Goal: Task Accomplishment & Management: Use online tool/utility

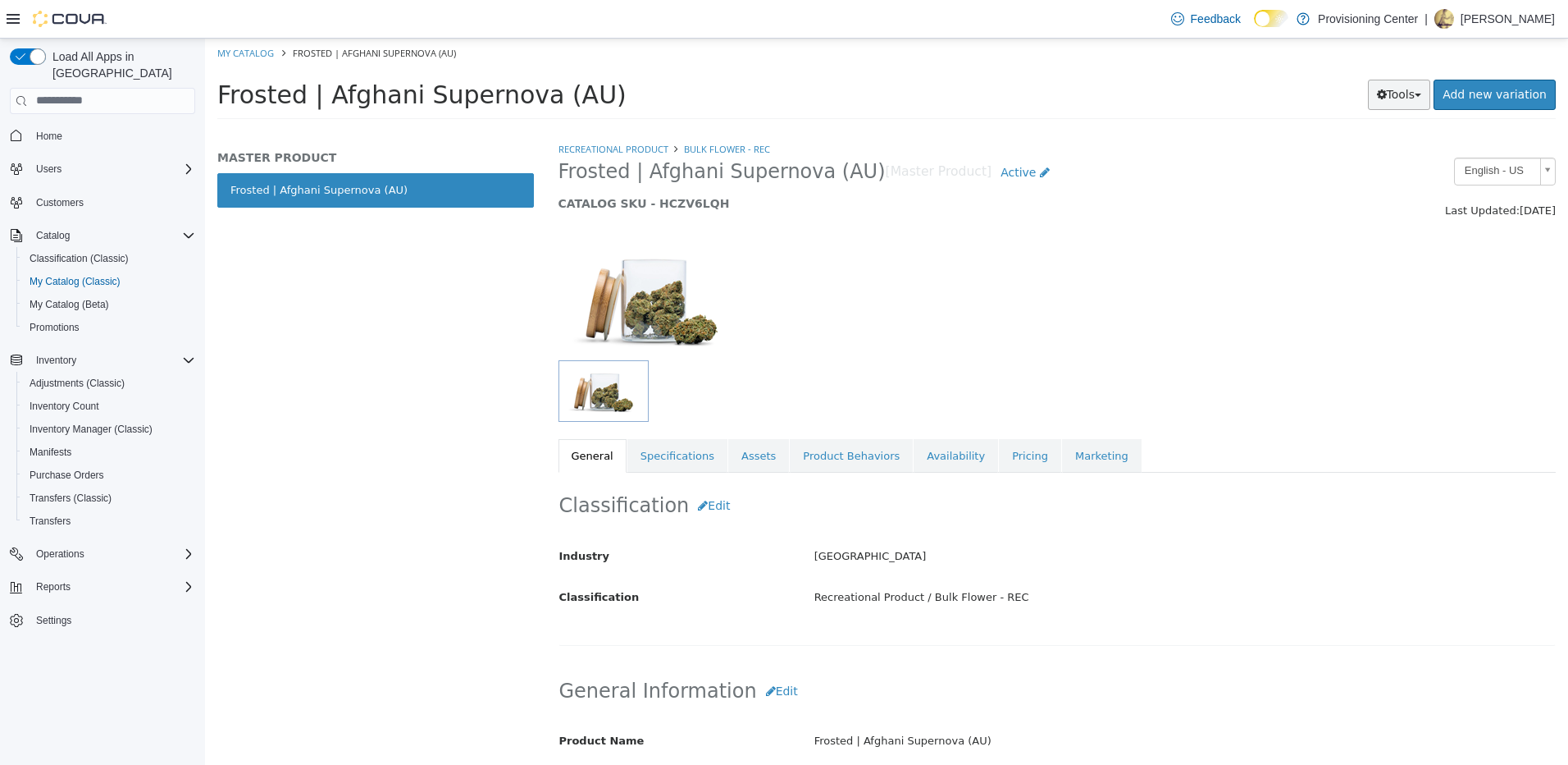
click at [1387, 90] on icon "button" at bounding box center [1381, 93] width 10 height 11
click at [1368, 143] on link "Print Labels" at bounding box center [1365, 149] width 129 height 22
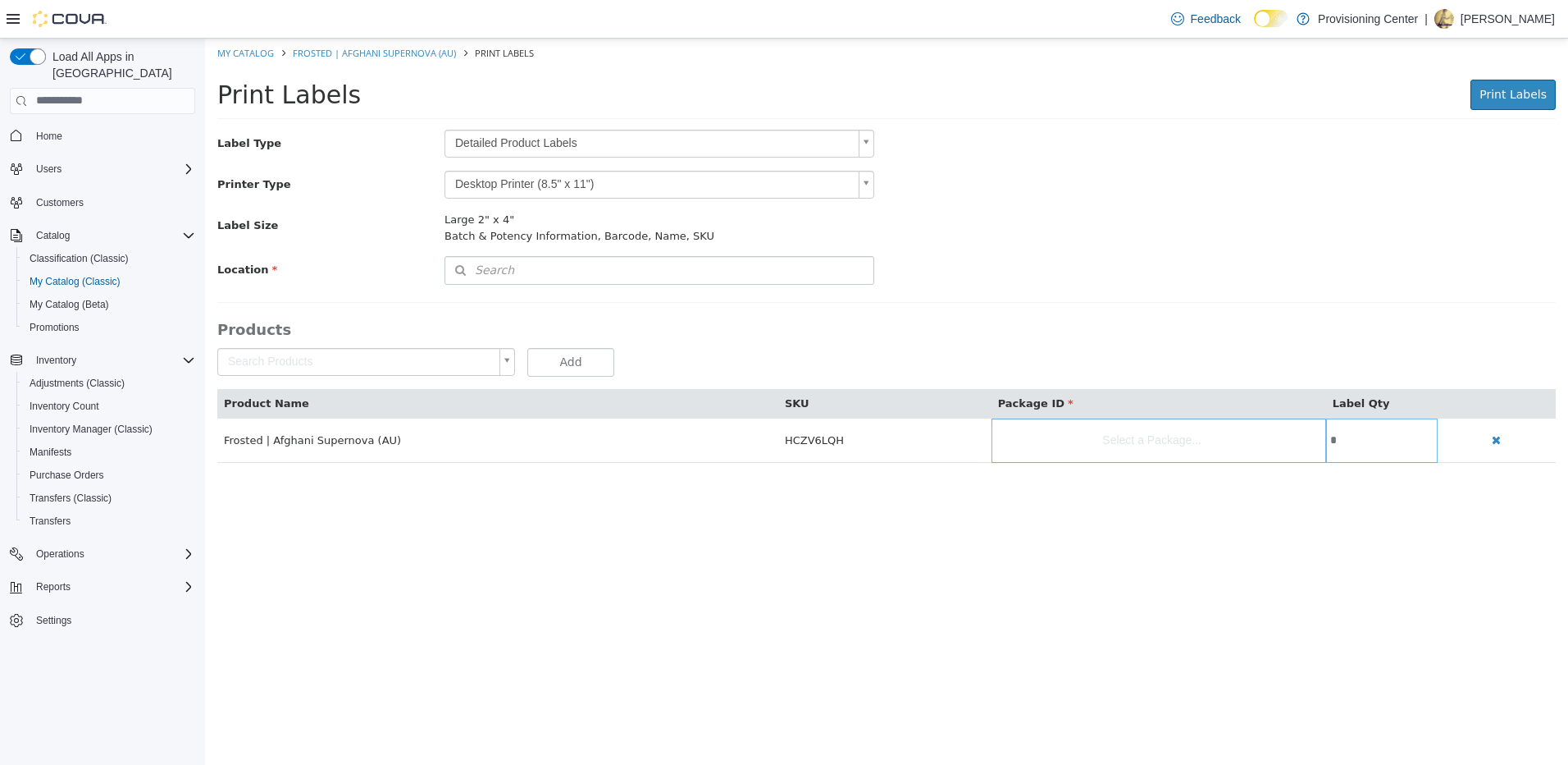
click at [638, 139] on body "Saving Bulk Changes... × My Catalog Frosted | Afghani Supernova (AU) Print Labe…" at bounding box center [886, 259] width 1363 height 442
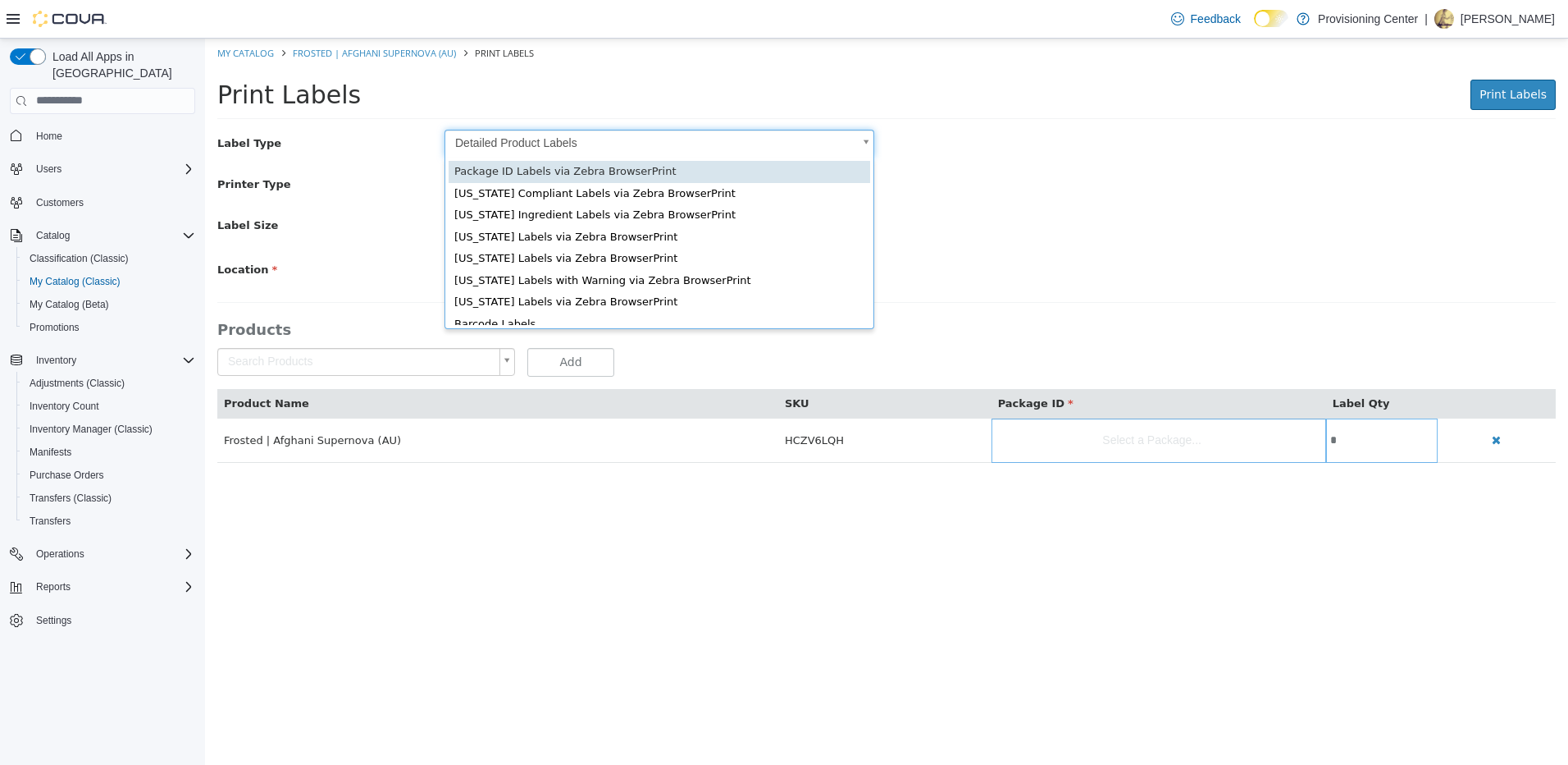
scroll to position [0, 5]
type input "*"
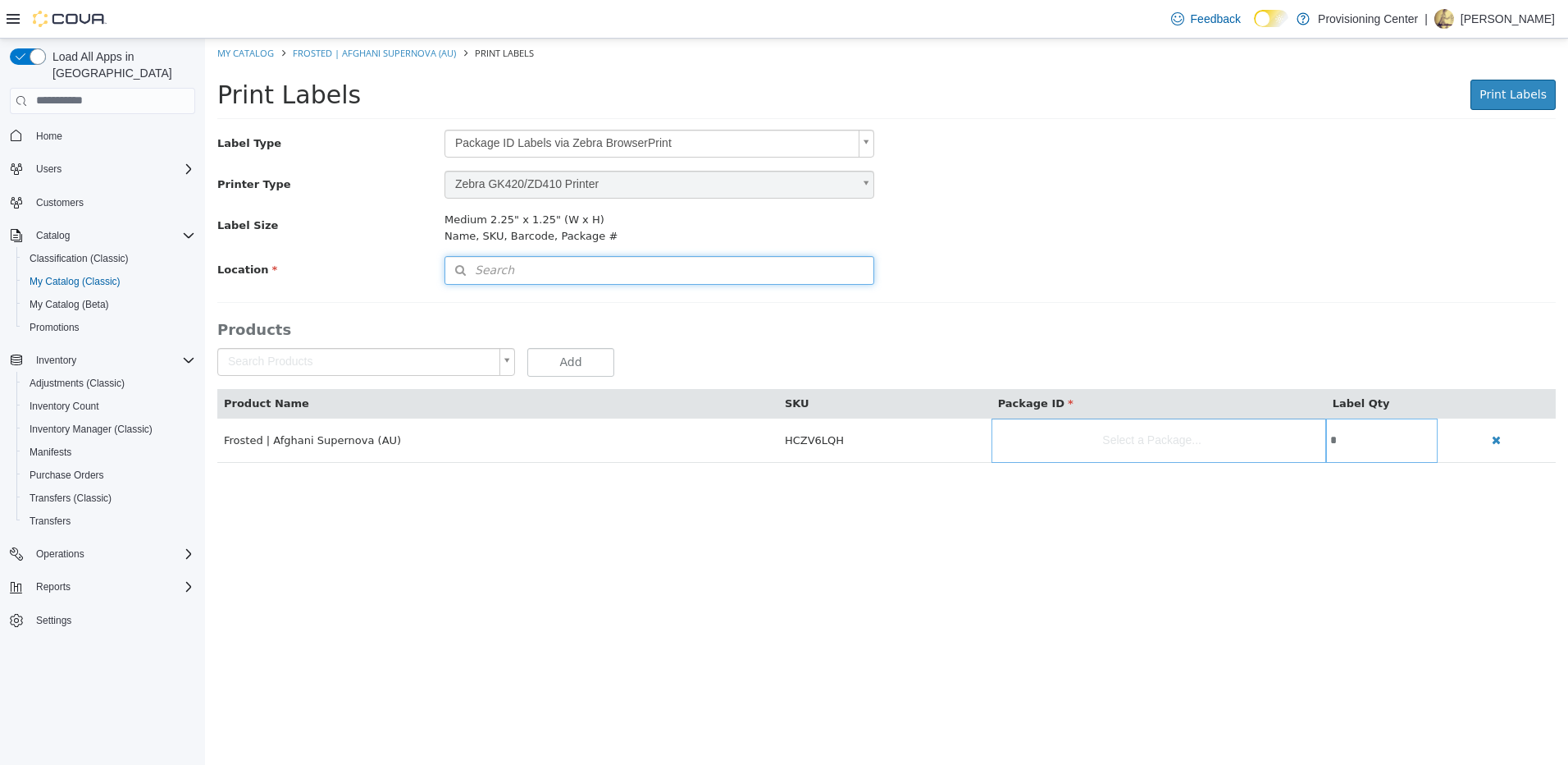
drag, startPoint x: 668, startPoint y: 271, endPoint x: 696, endPoint y: 271, distance: 28.0
click at [671, 271] on button "Search" at bounding box center [659, 269] width 430 height 29
click at [832, 298] on span "or browse" at bounding box center [831, 298] width 85 height 29
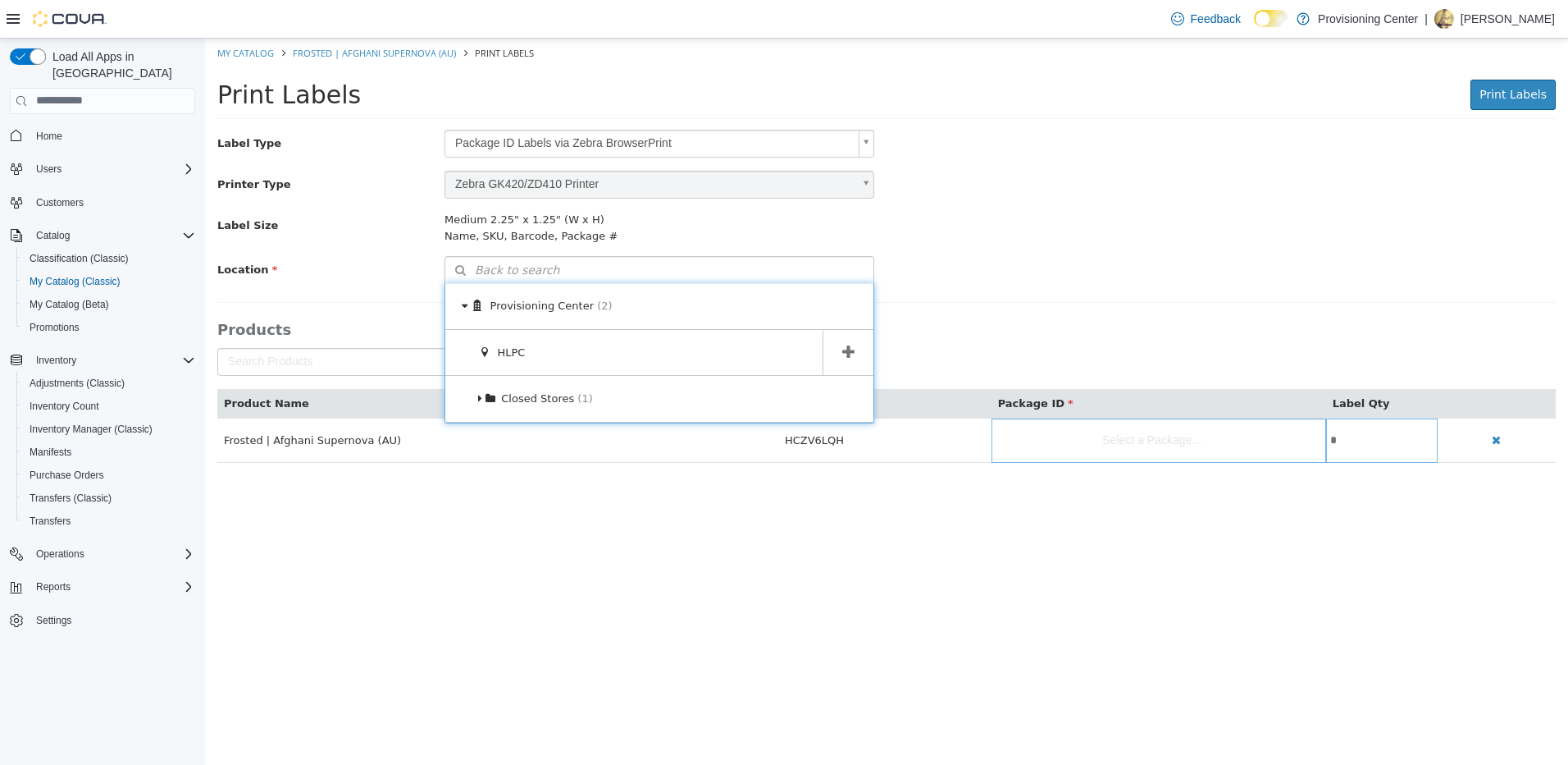
click at [859, 346] on span at bounding box center [848, 352] width 51 height 46
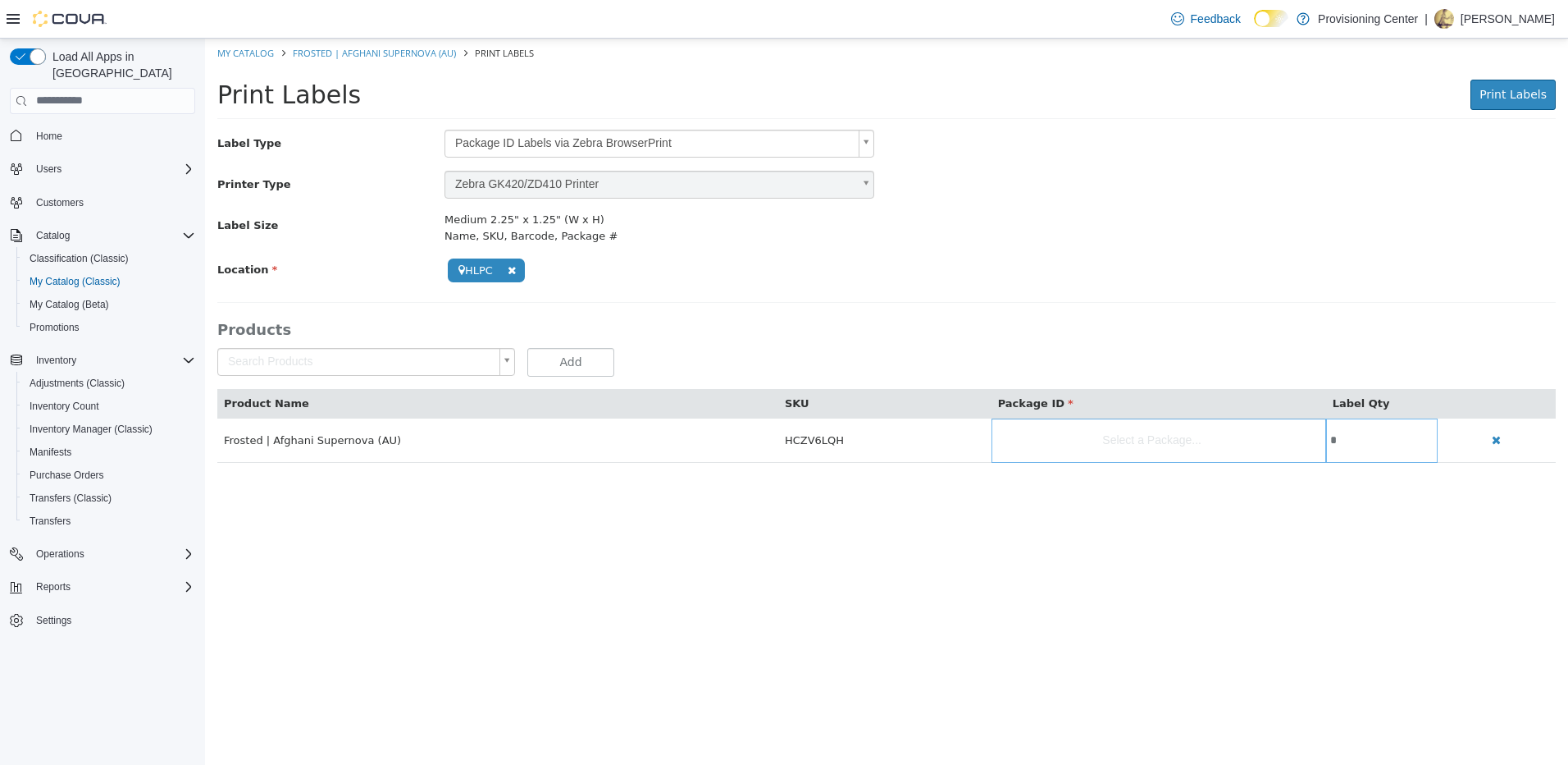
click at [1084, 438] on body "**********" at bounding box center [886, 259] width 1363 height 442
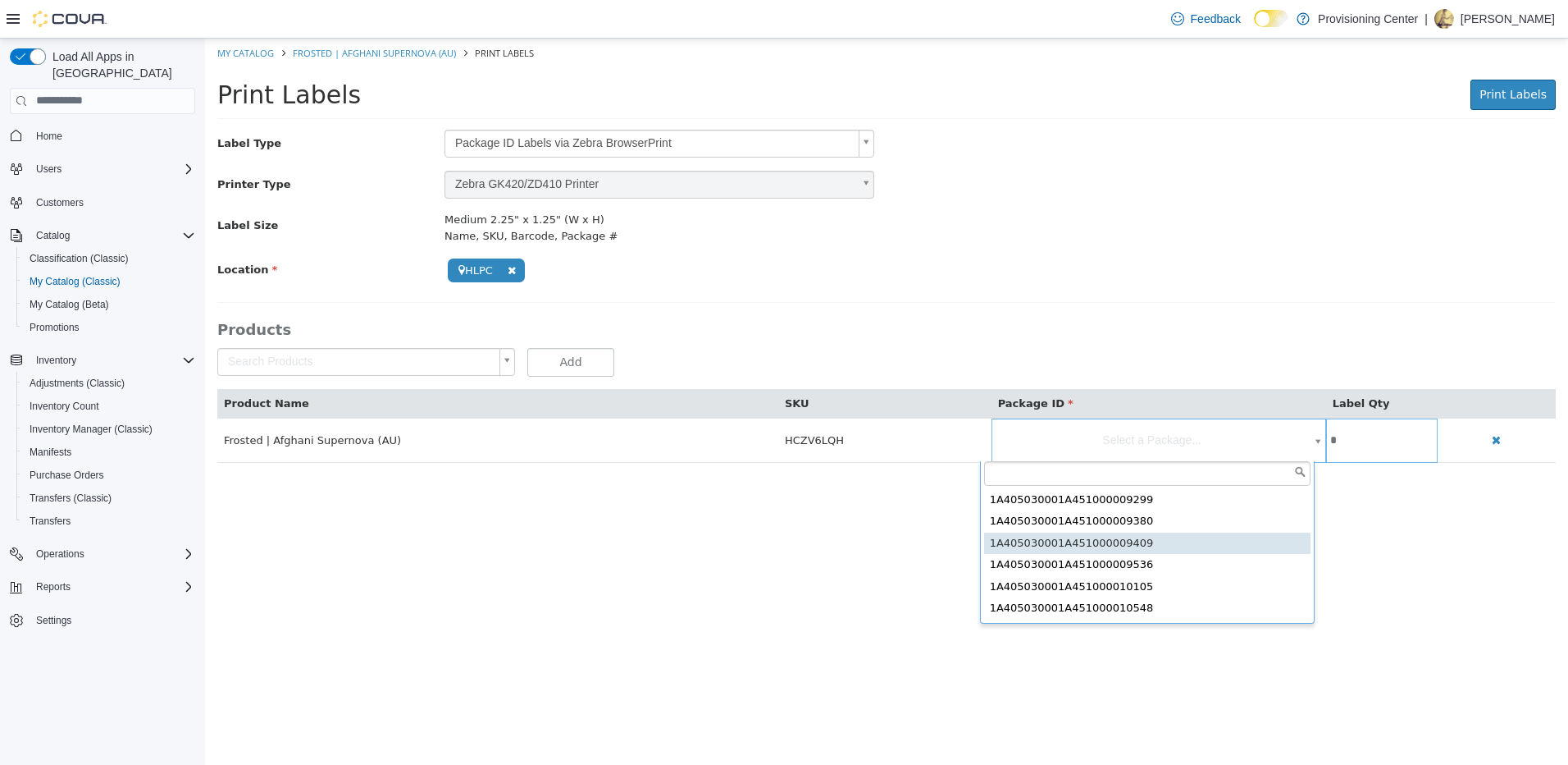
scroll to position [0, 0]
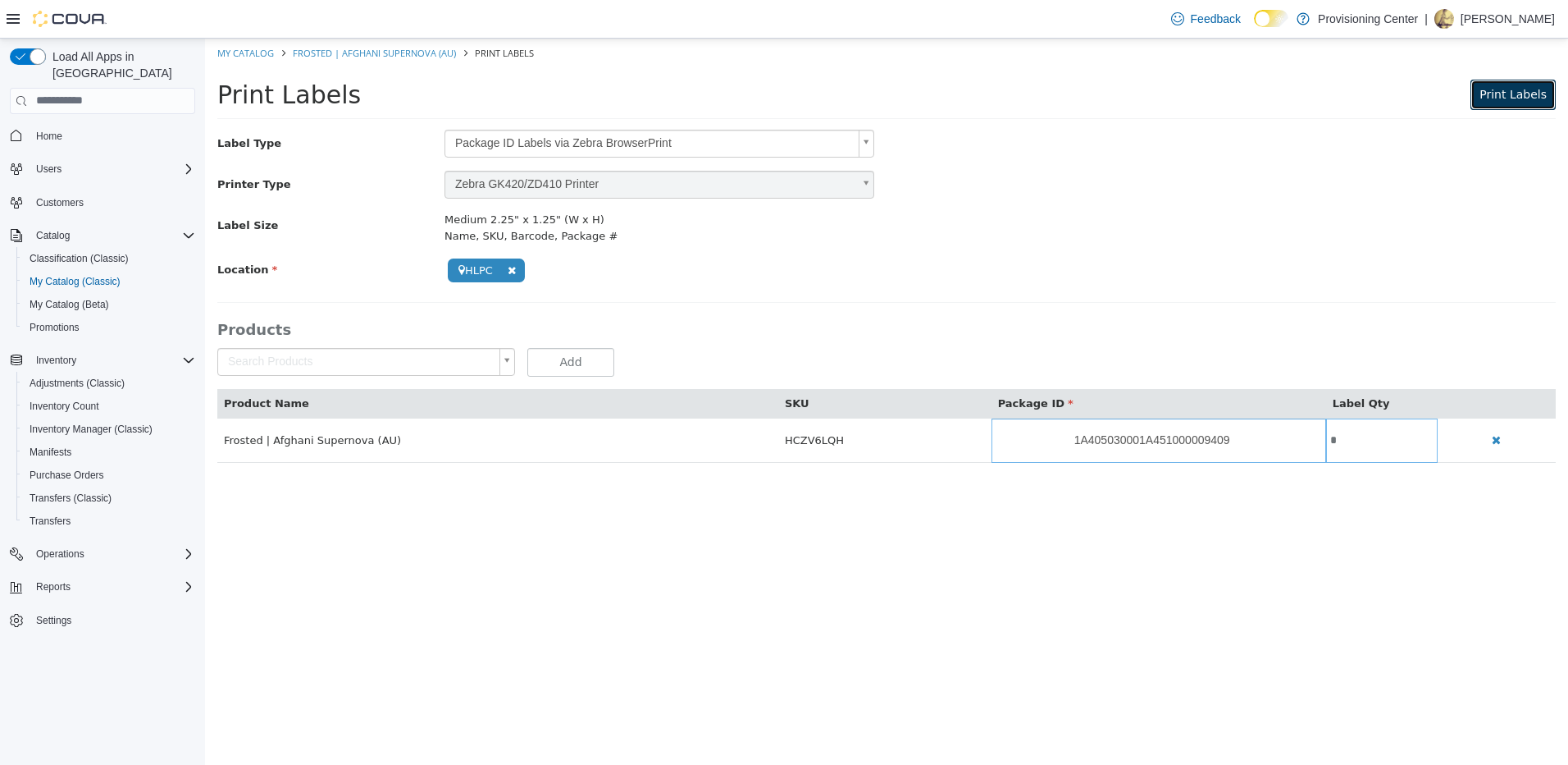
click at [1498, 105] on button "Print Labels" at bounding box center [1513, 93] width 85 height 30
click at [1185, 442] on body "**********" at bounding box center [886, 259] width 1363 height 442
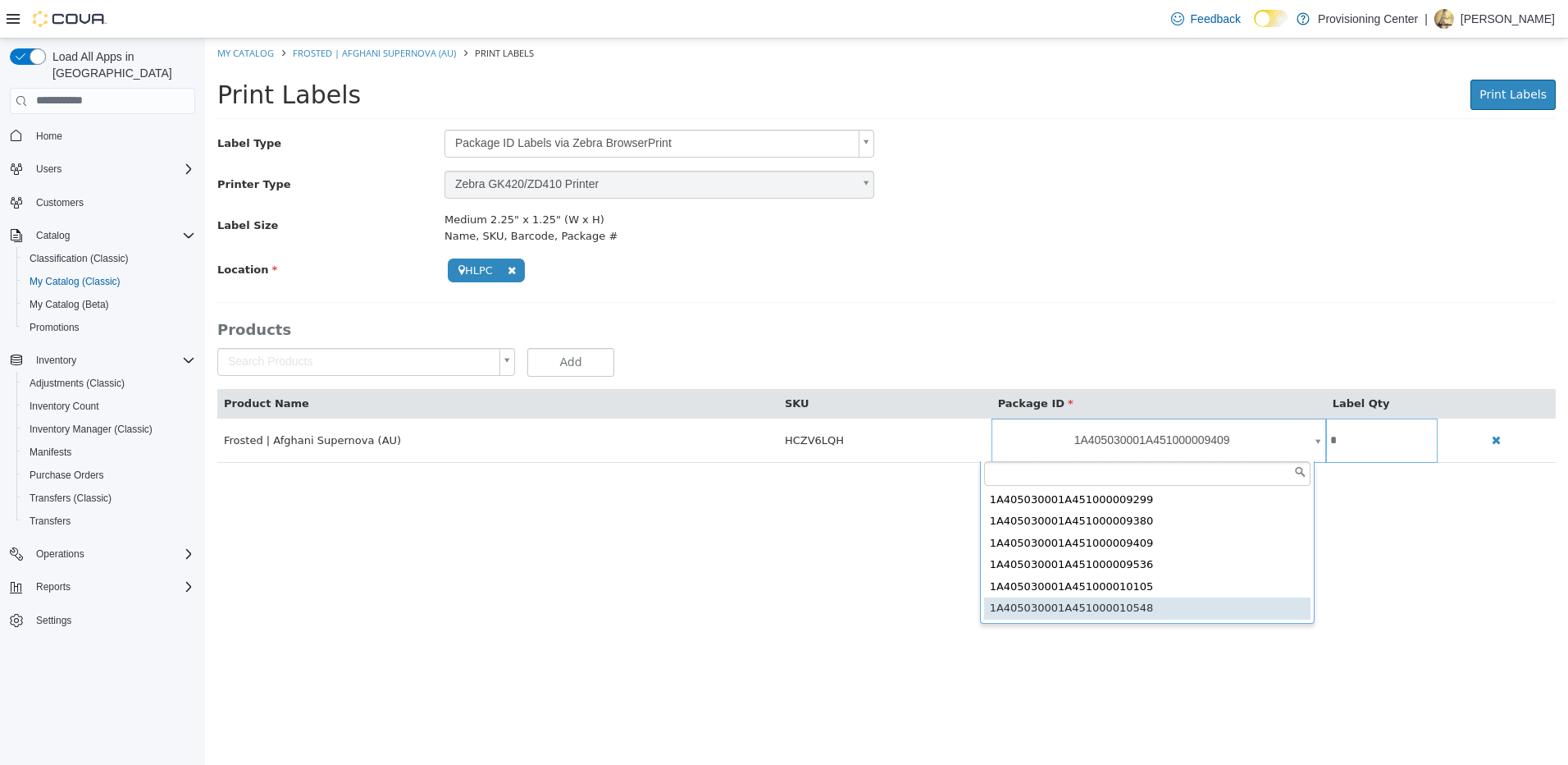
type input "**********"
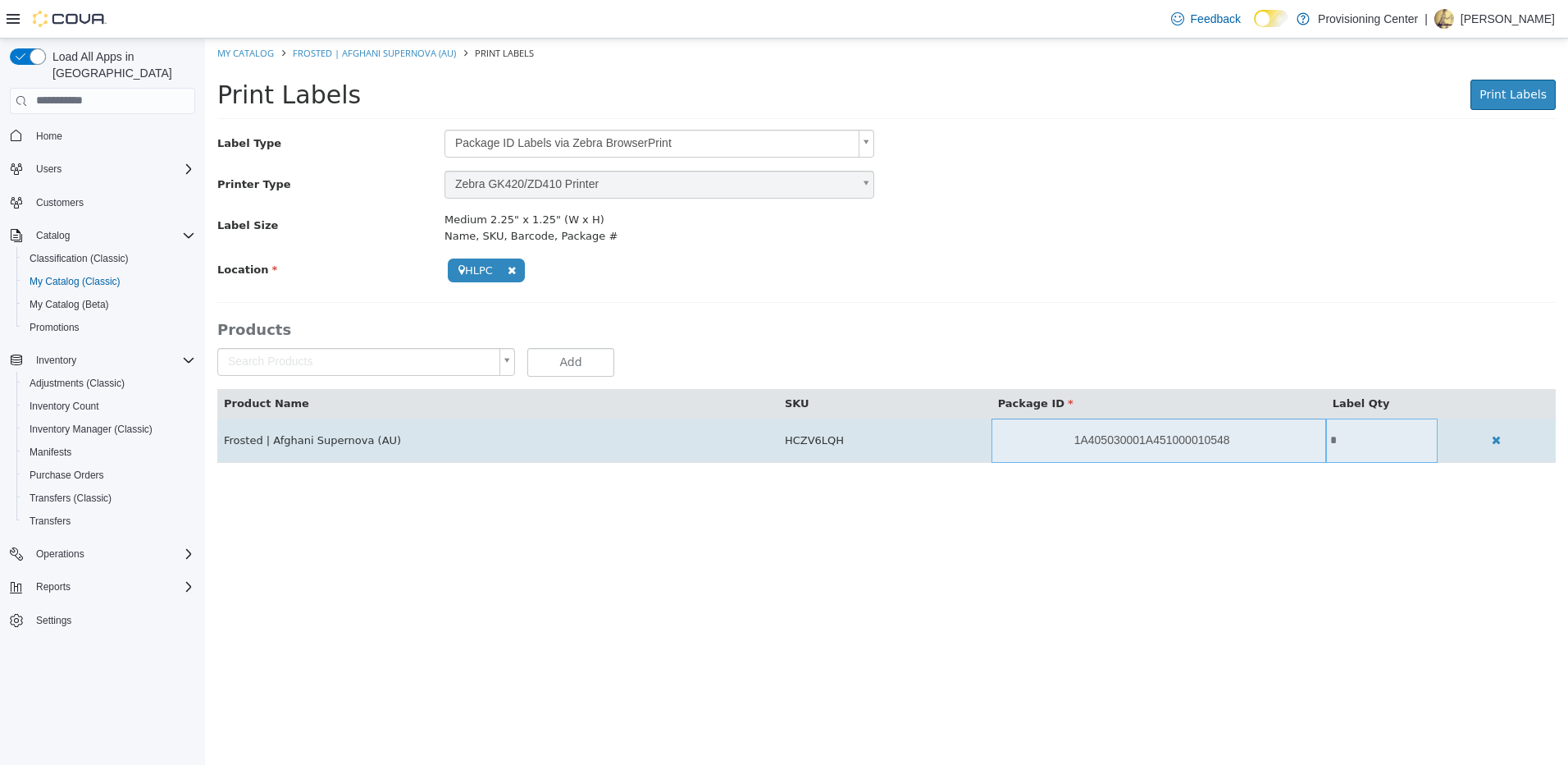
click at [1340, 436] on input "*" at bounding box center [1381, 439] width 112 height 12
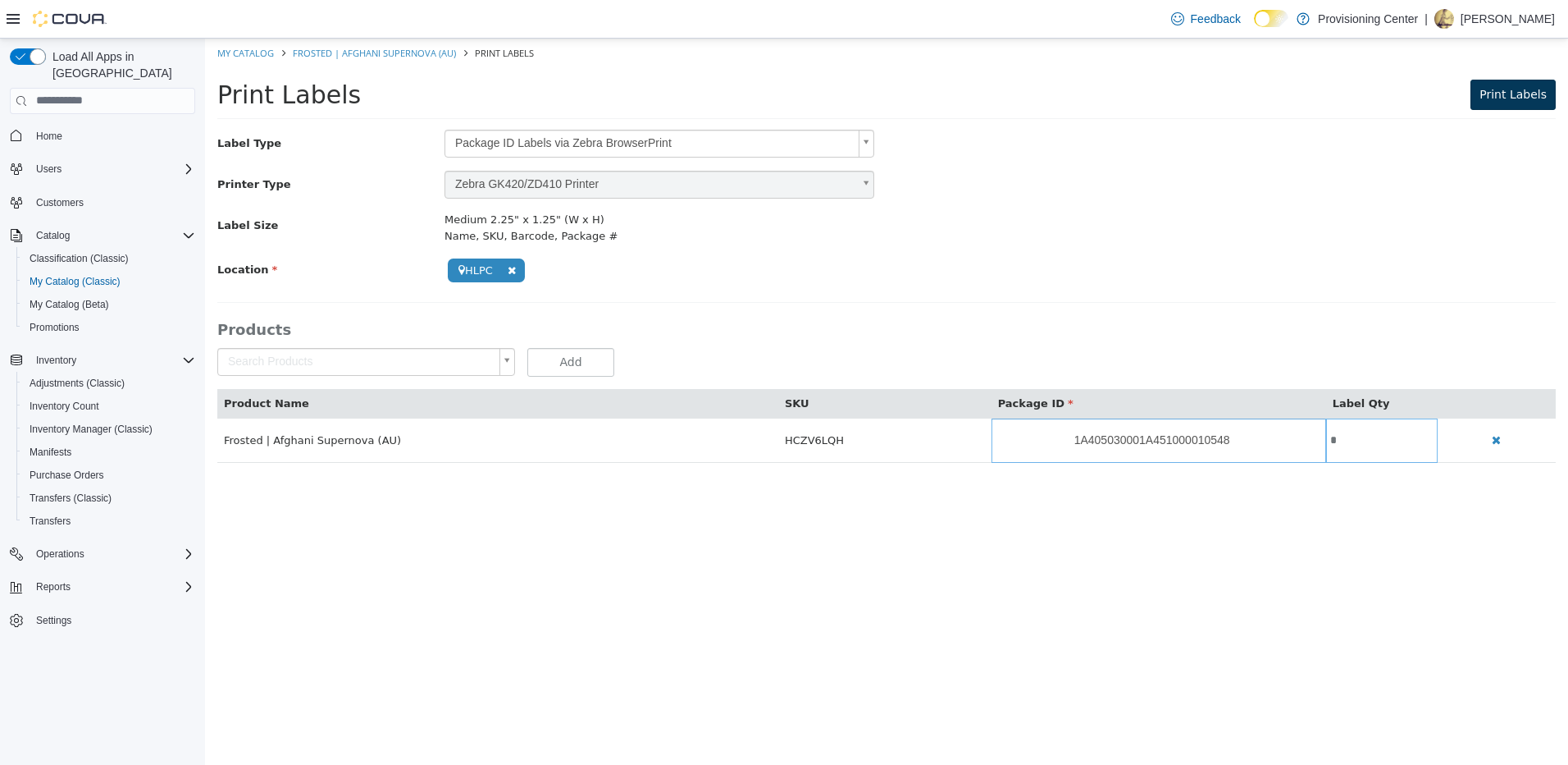
type input "*"
click at [1520, 92] on span "Print Labels" at bounding box center [1513, 93] width 67 height 13
